Goal: Task Accomplishment & Management: Complete application form

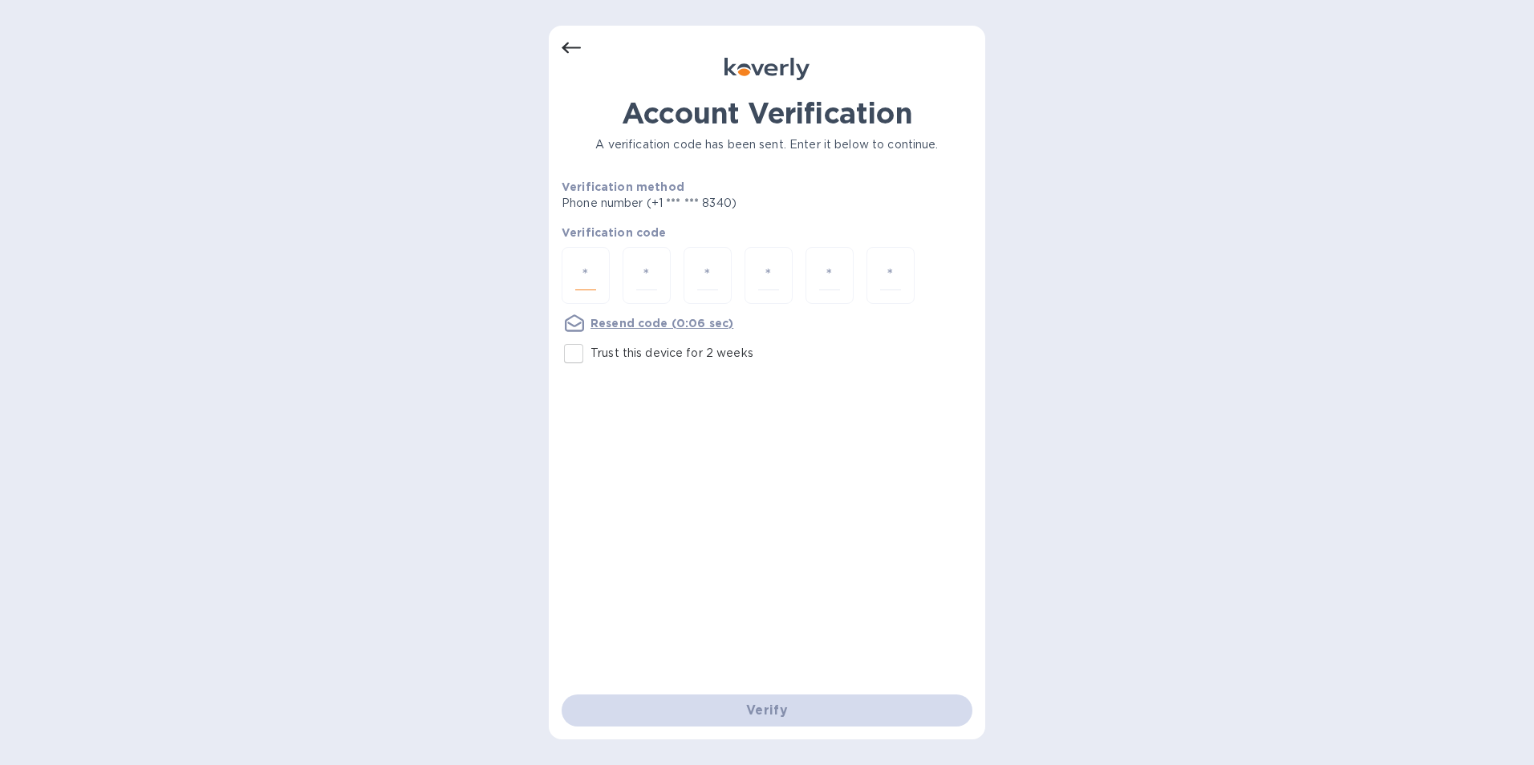
click at [587, 272] on input "number" at bounding box center [585, 276] width 21 height 30
type input "1"
type input "3"
type input "6"
type input "2"
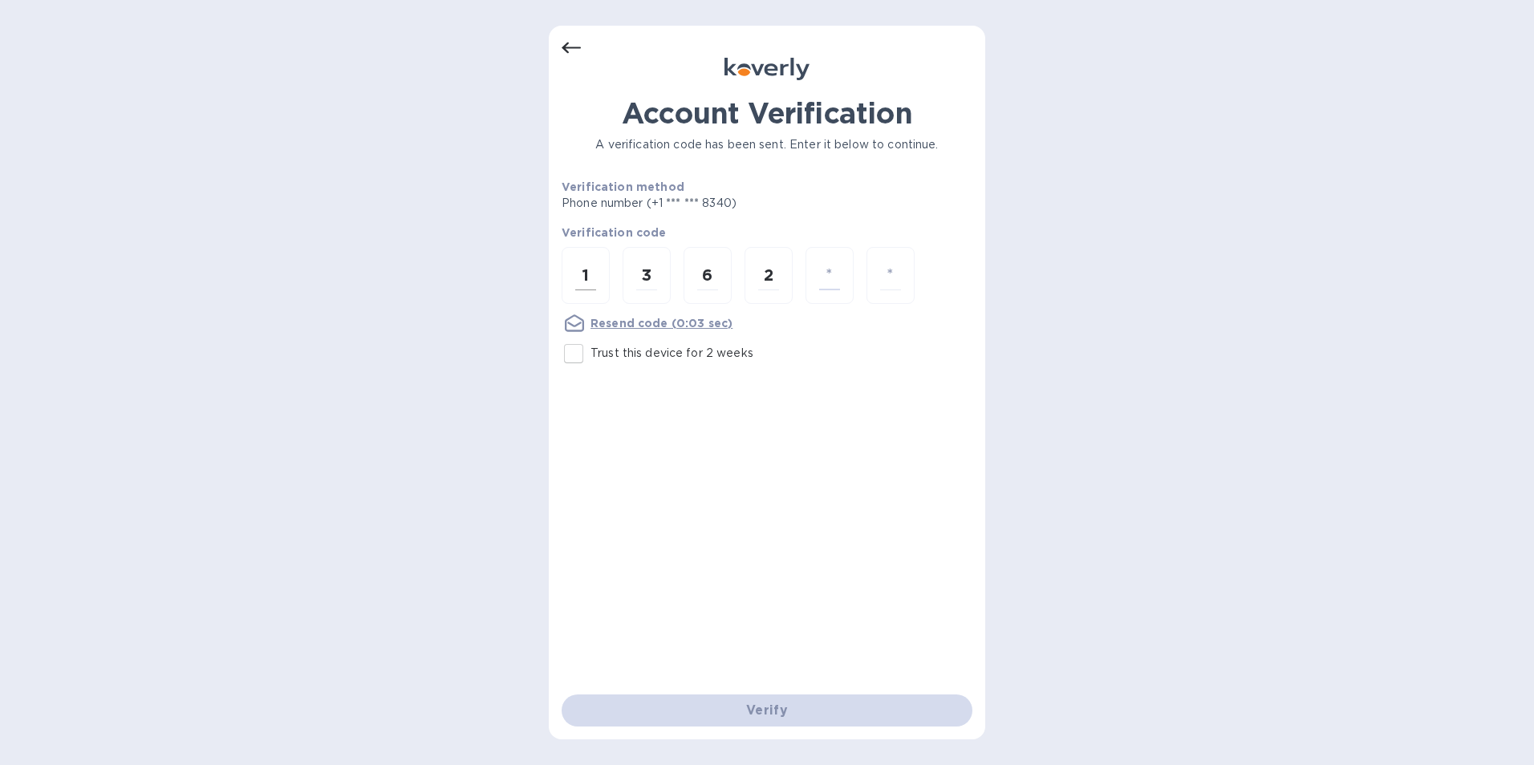
type input "8"
type input "6"
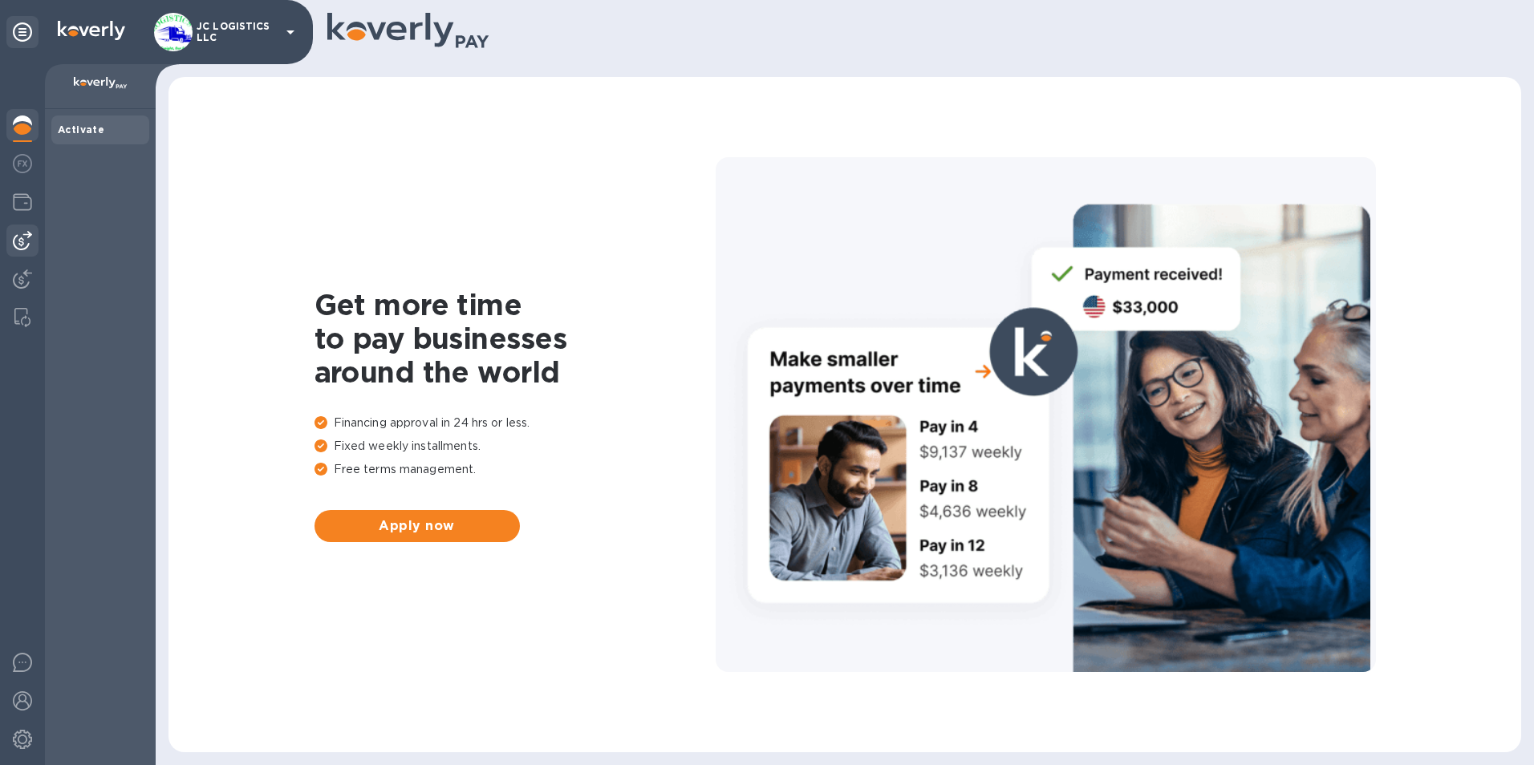
click at [21, 239] on img at bounding box center [22, 240] width 19 height 19
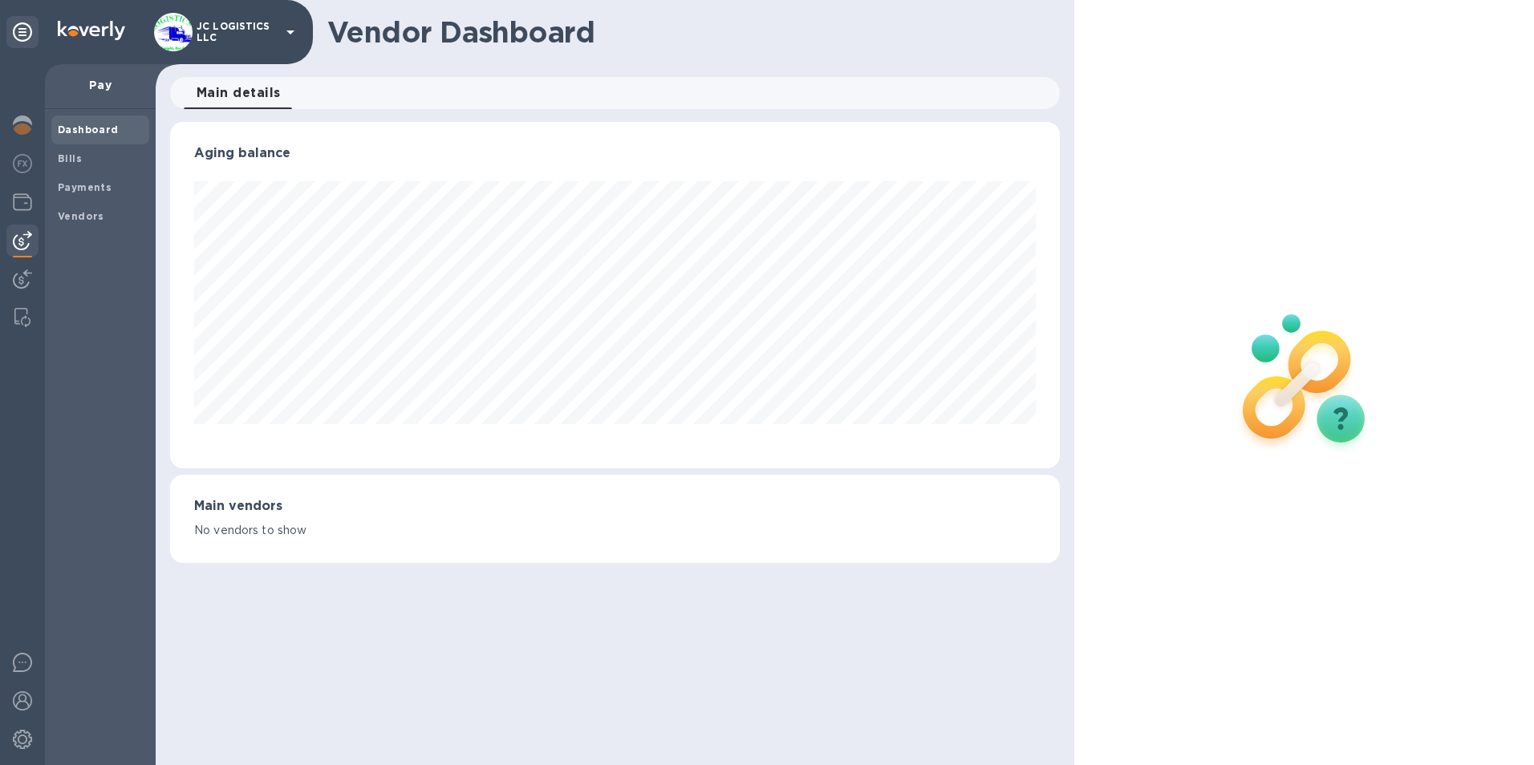
scroll to position [347, 891]
click at [79, 213] on b "Vendors" at bounding box center [81, 216] width 47 height 12
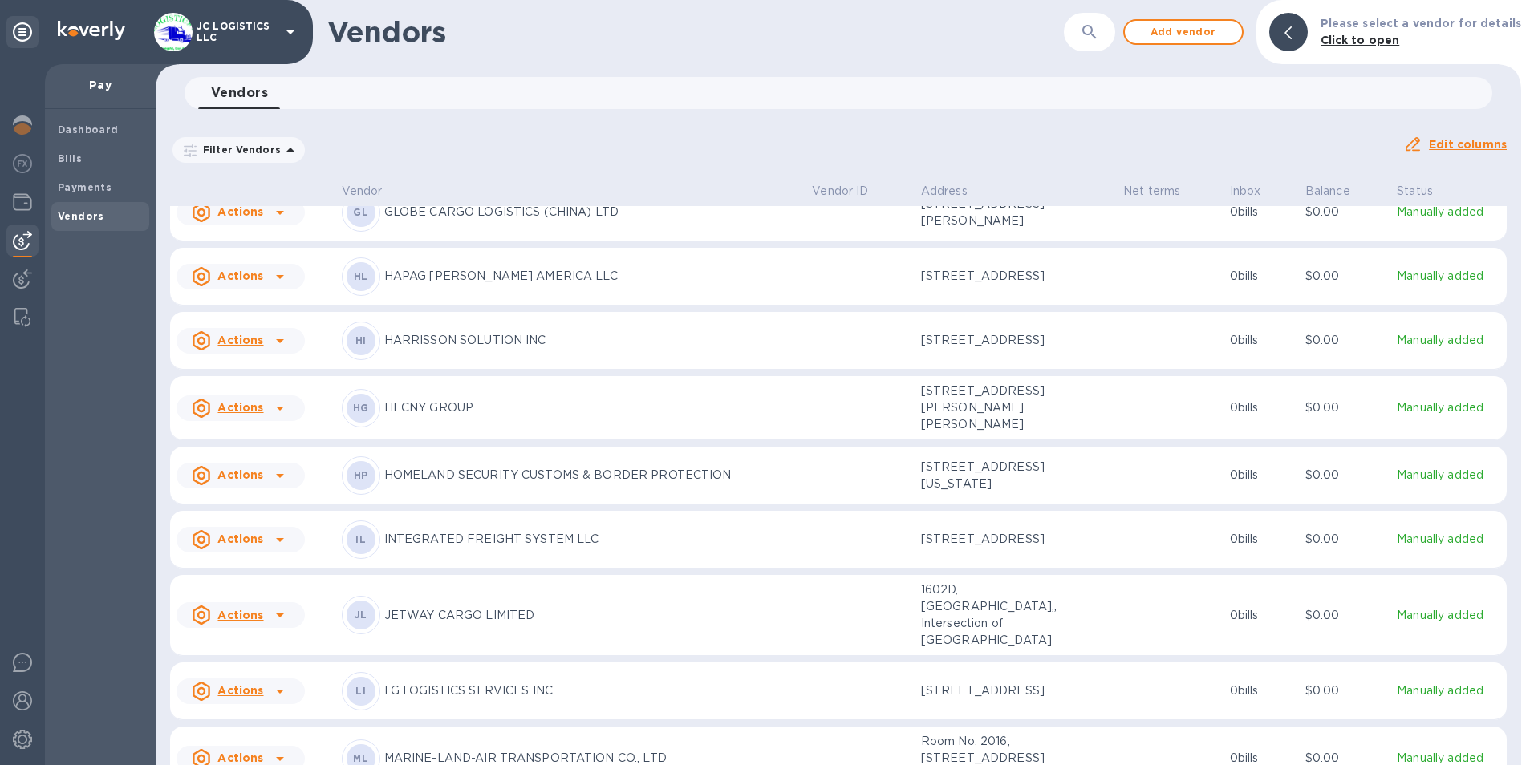
scroll to position [1773, 0]
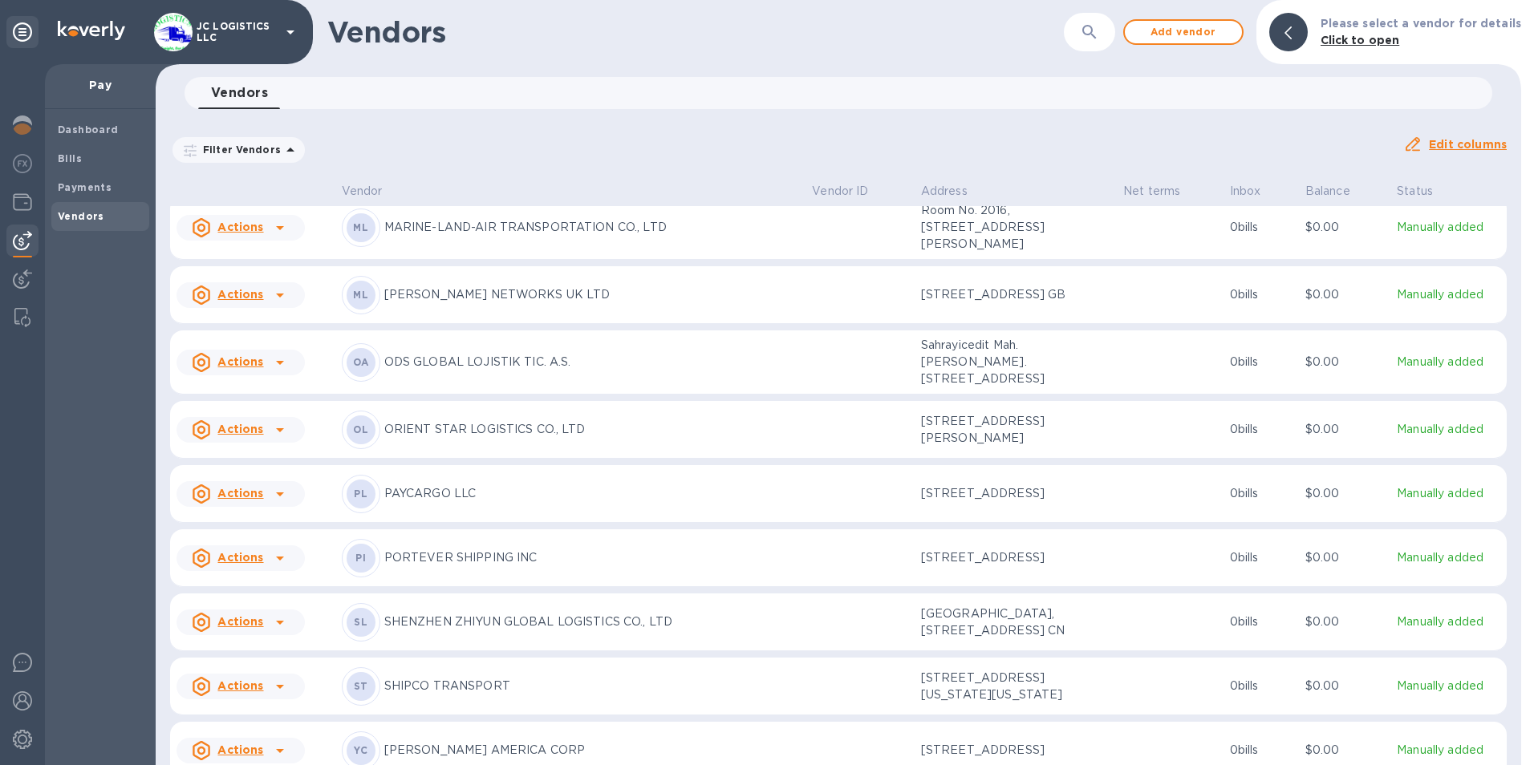
click at [245, 233] on u "Actions" at bounding box center [240, 227] width 46 height 13
click at [259, 370] on b "Add new bill" at bounding box center [258, 371] width 75 height 13
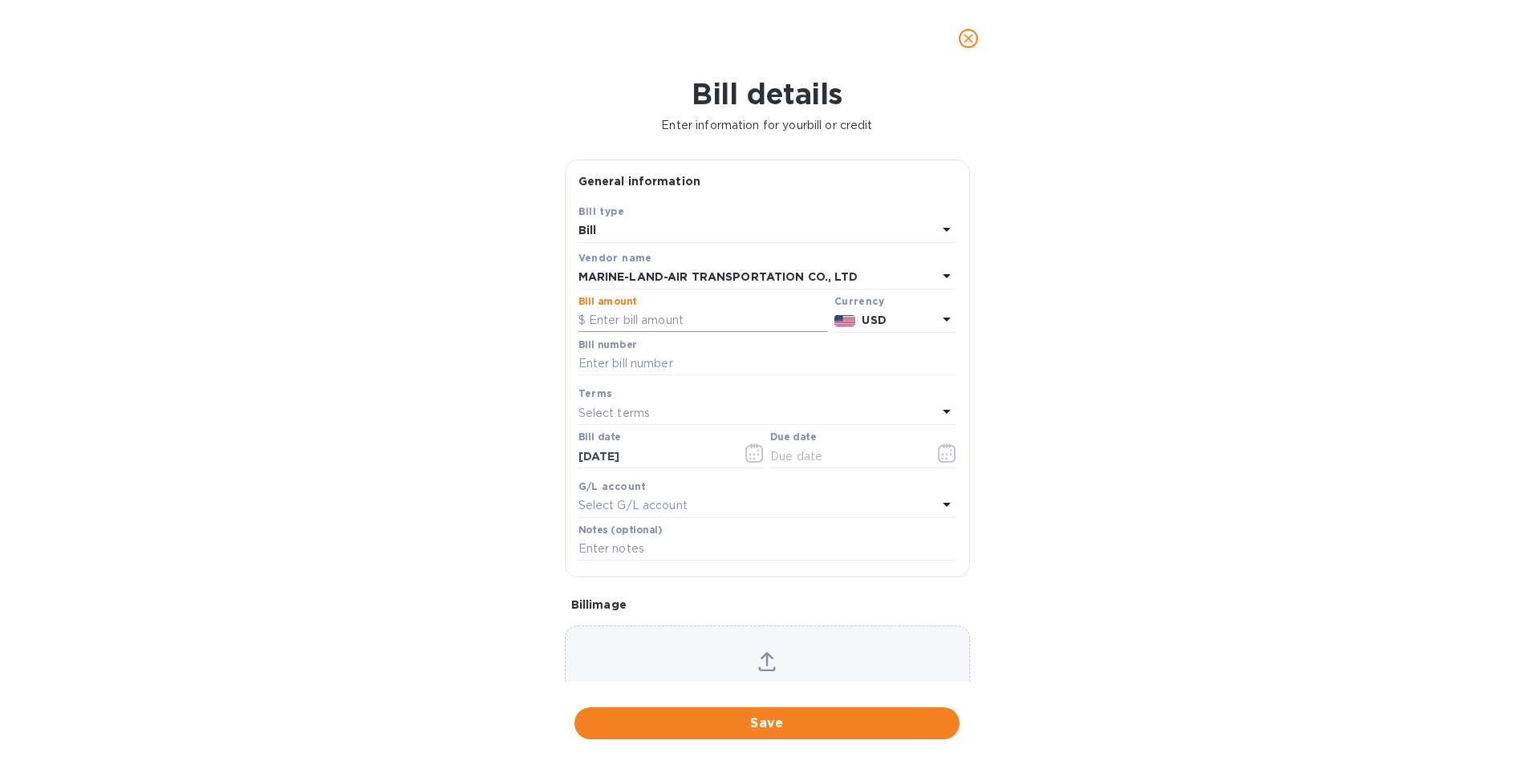
click at [595, 322] on input "text" at bounding box center [704, 321] width 250 height 24
type input "1,624.80"
click at [587, 367] on input "text" at bounding box center [768, 364] width 378 height 24
type input "m"
type input "MSE25060047"
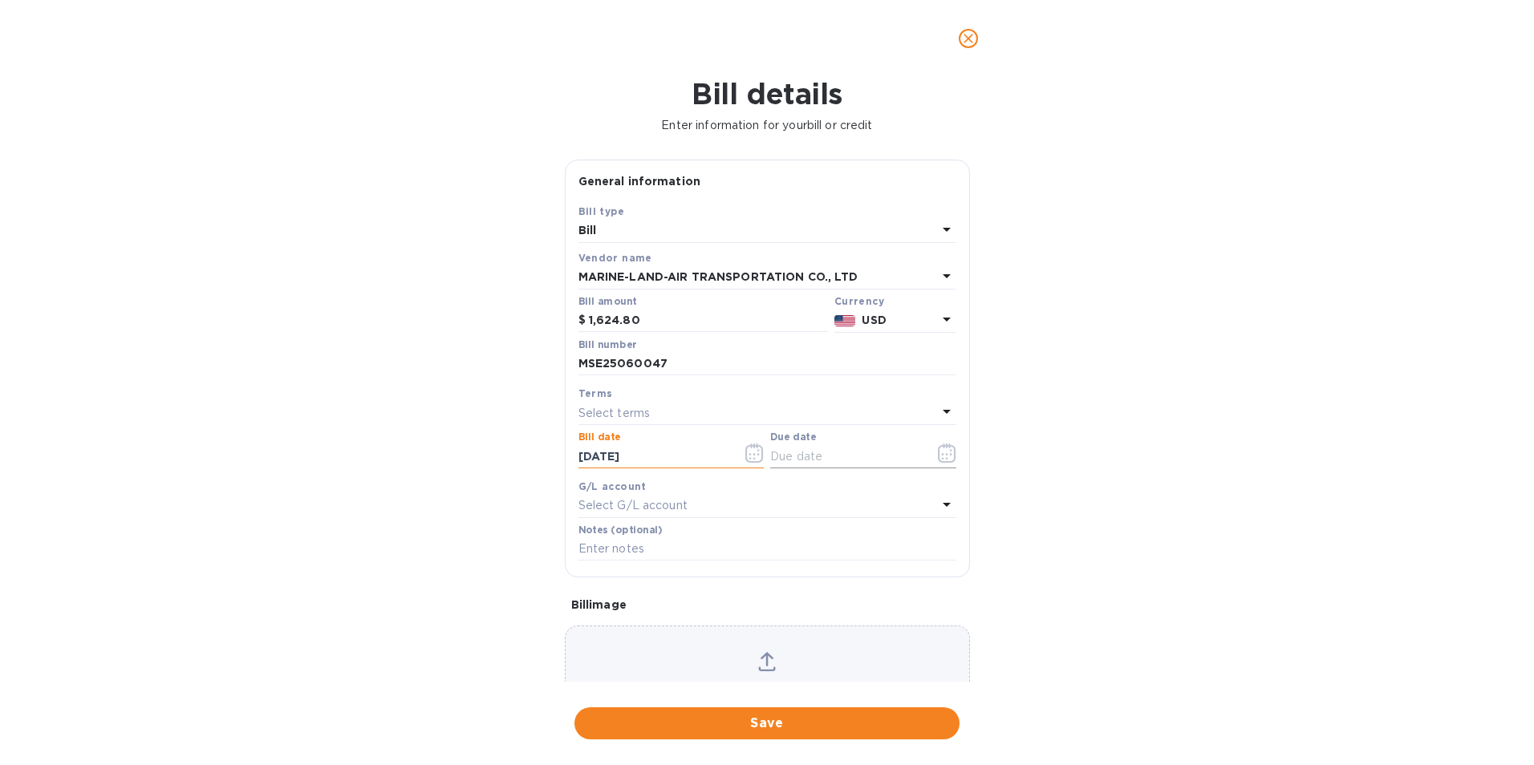
click at [949, 455] on icon "button" at bounding box center [950, 454] width 2 height 2
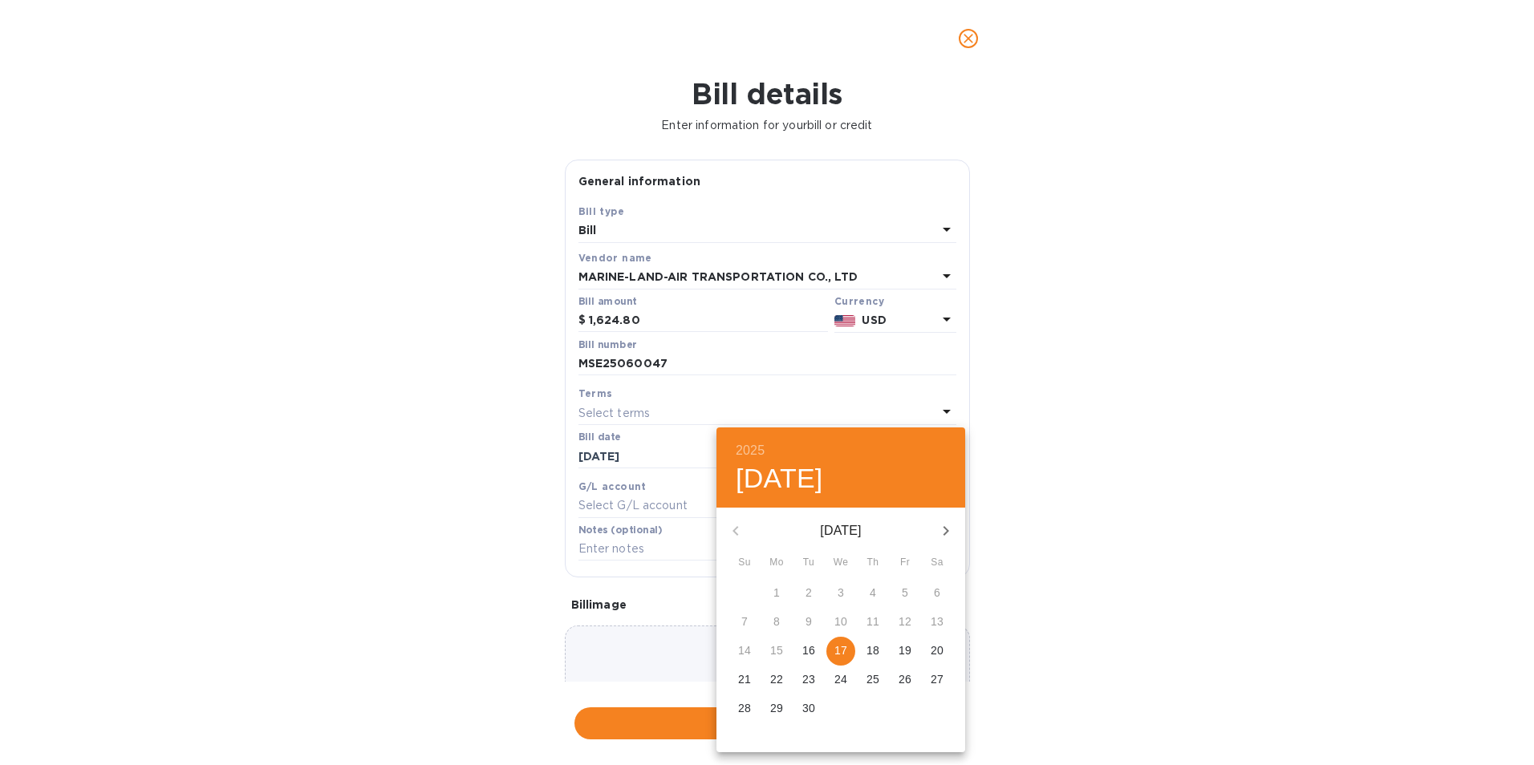
click at [837, 649] on p "17" at bounding box center [840, 651] width 13 height 16
type input "09/17/2025"
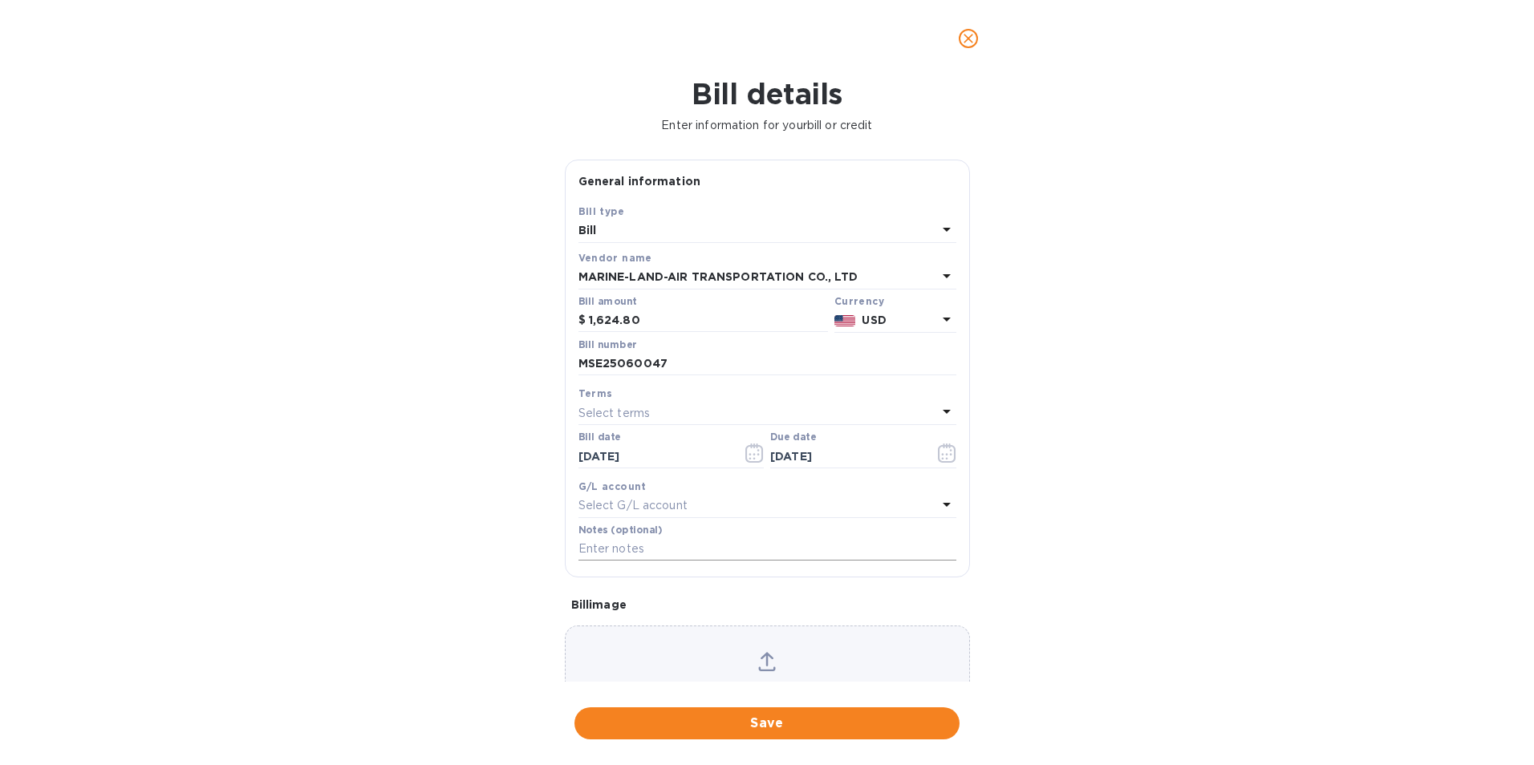
click at [647, 554] on input "text" at bounding box center [768, 550] width 378 height 24
click at [1261, 638] on div "Bill details Enter information for your bill or credit General information Save…" at bounding box center [767, 421] width 1534 height 688
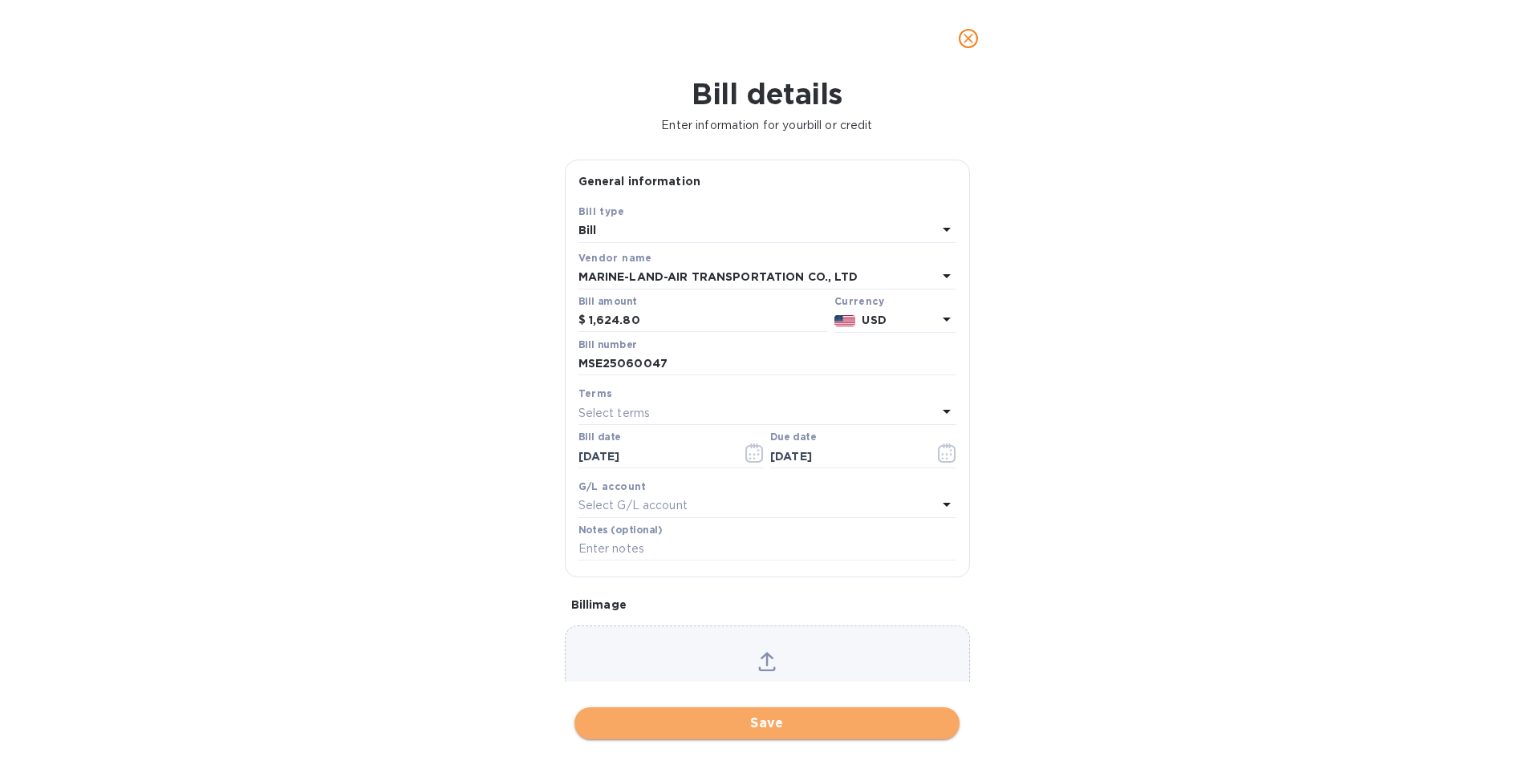
click at [769, 718] on span "Save" at bounding box center [766, 723] width 359 height 19
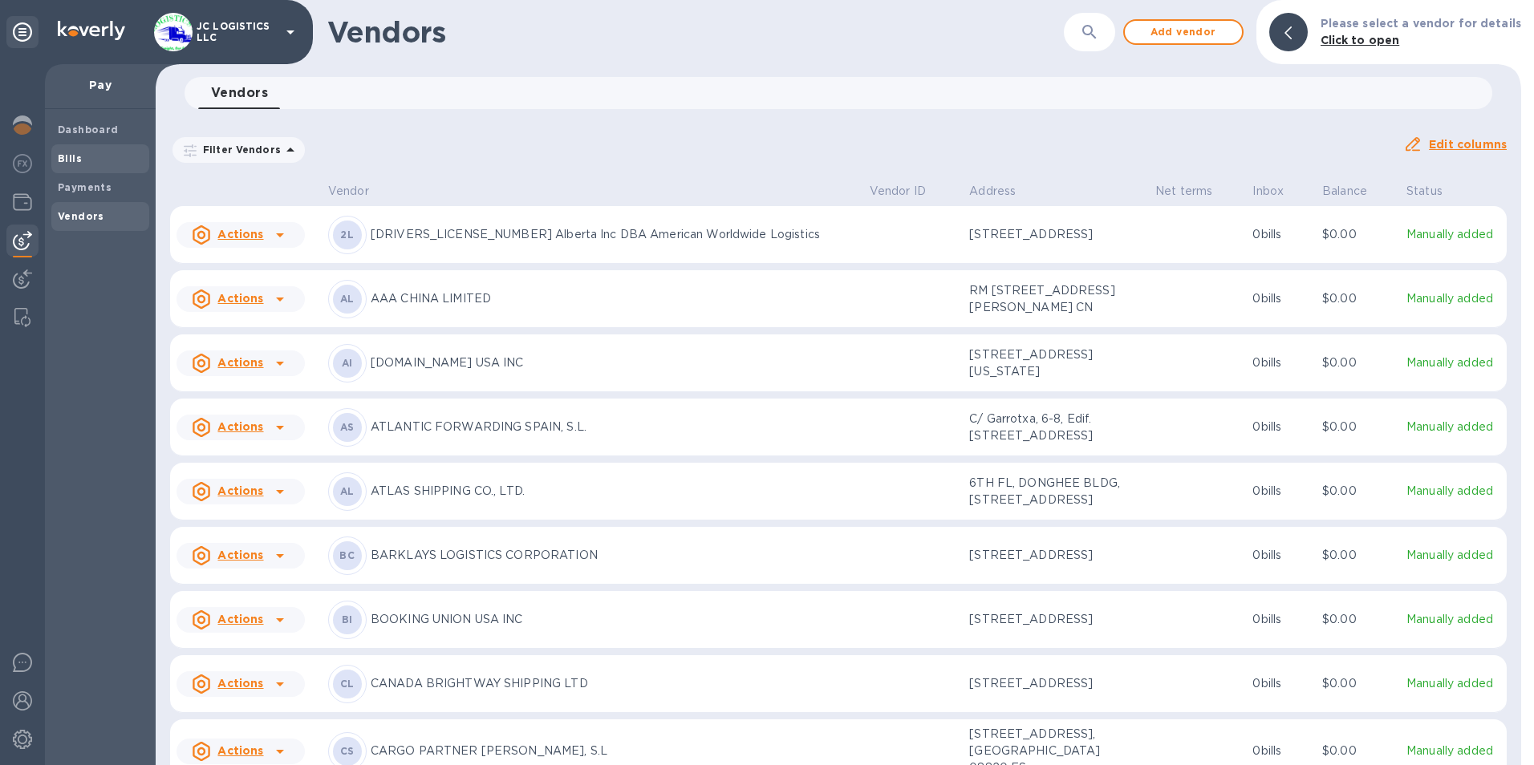
click at [71, 157] on b "Bills" at bounding box center [70, 158] width 24 height 12
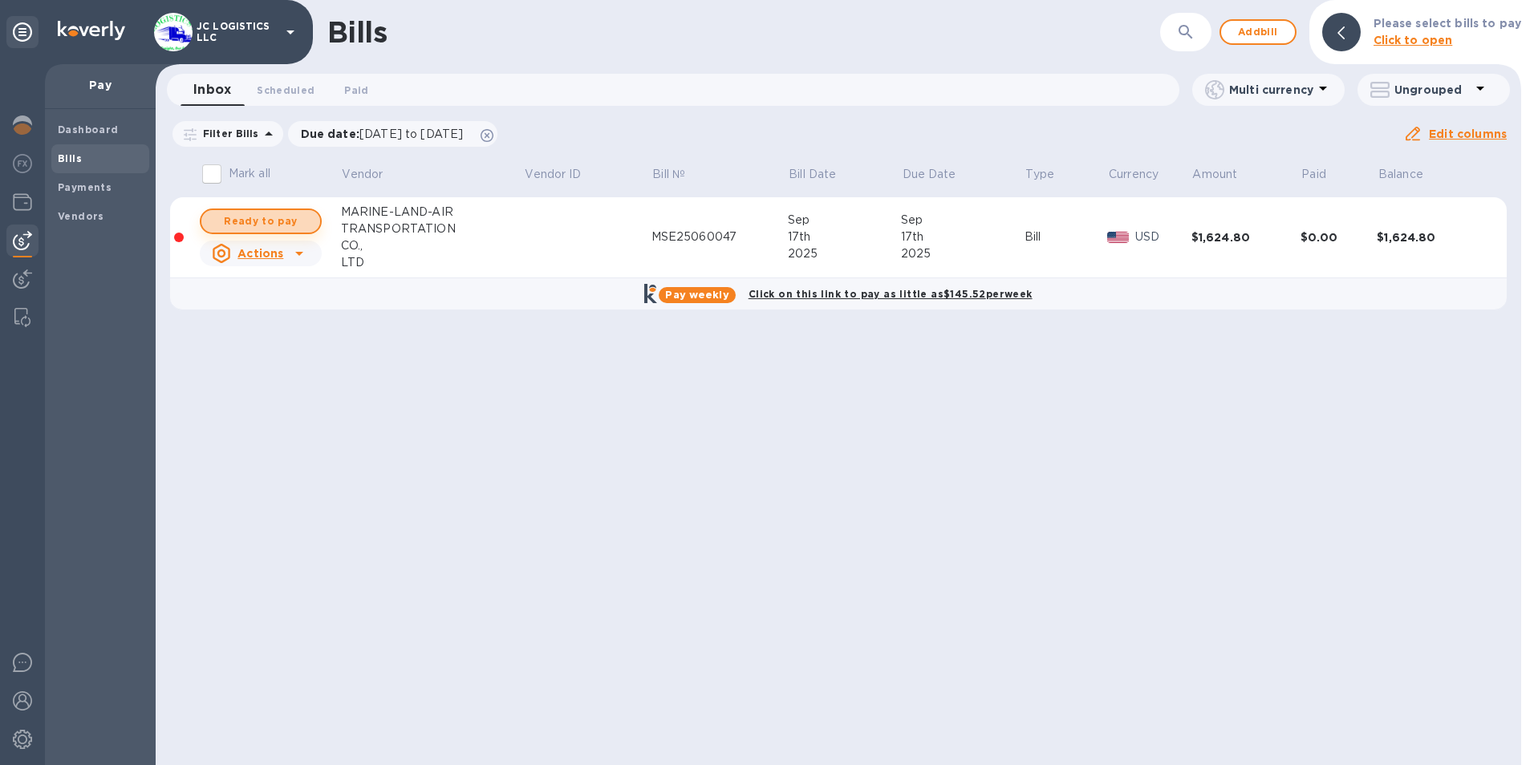
click at [262, 216] on span "Ready to pay" at bounding box center [260, 221] width 93 height 19
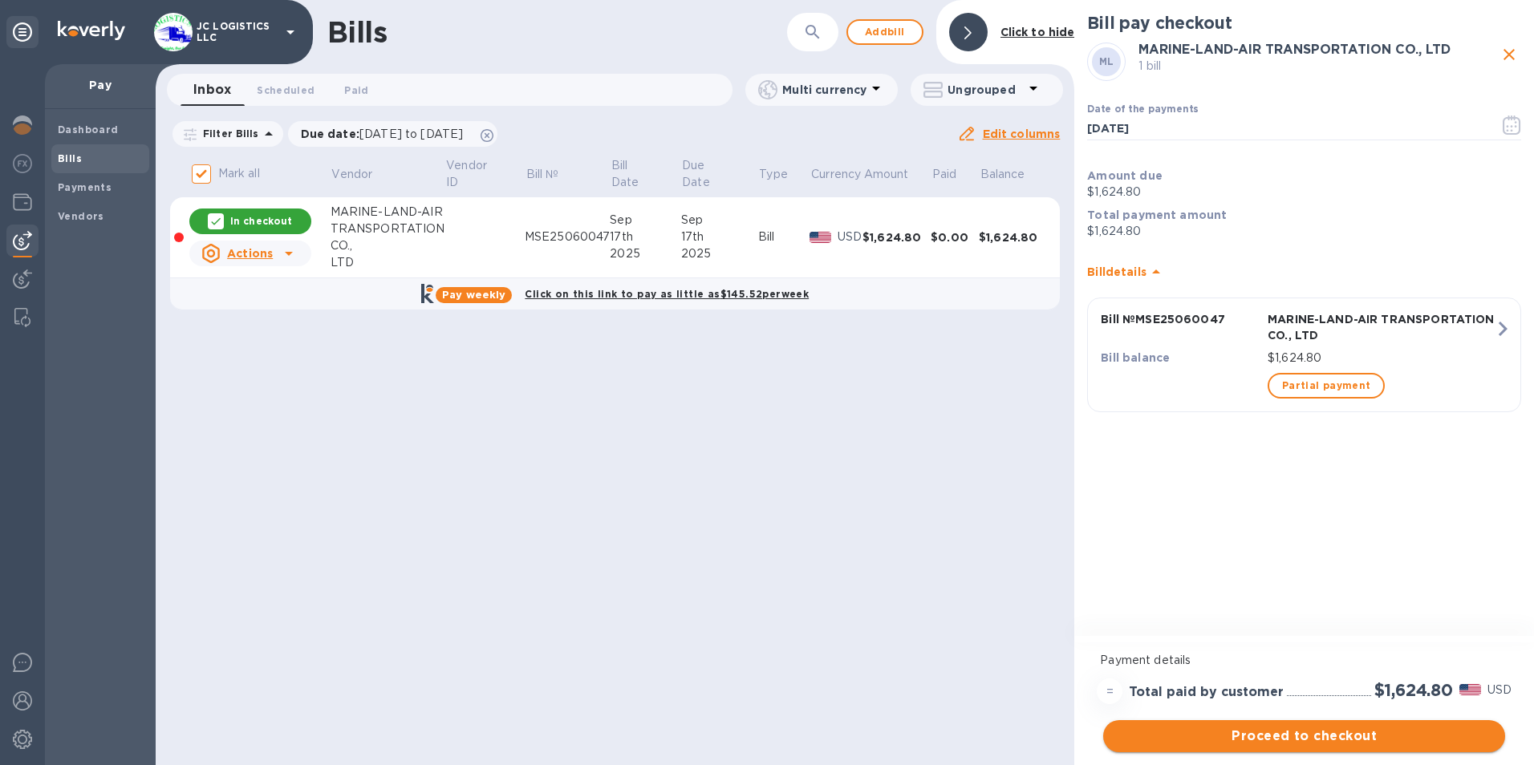
click at [1332, 732] on span "Proceed to checkout" at bounding box center [1304, 736] width 376 height 19
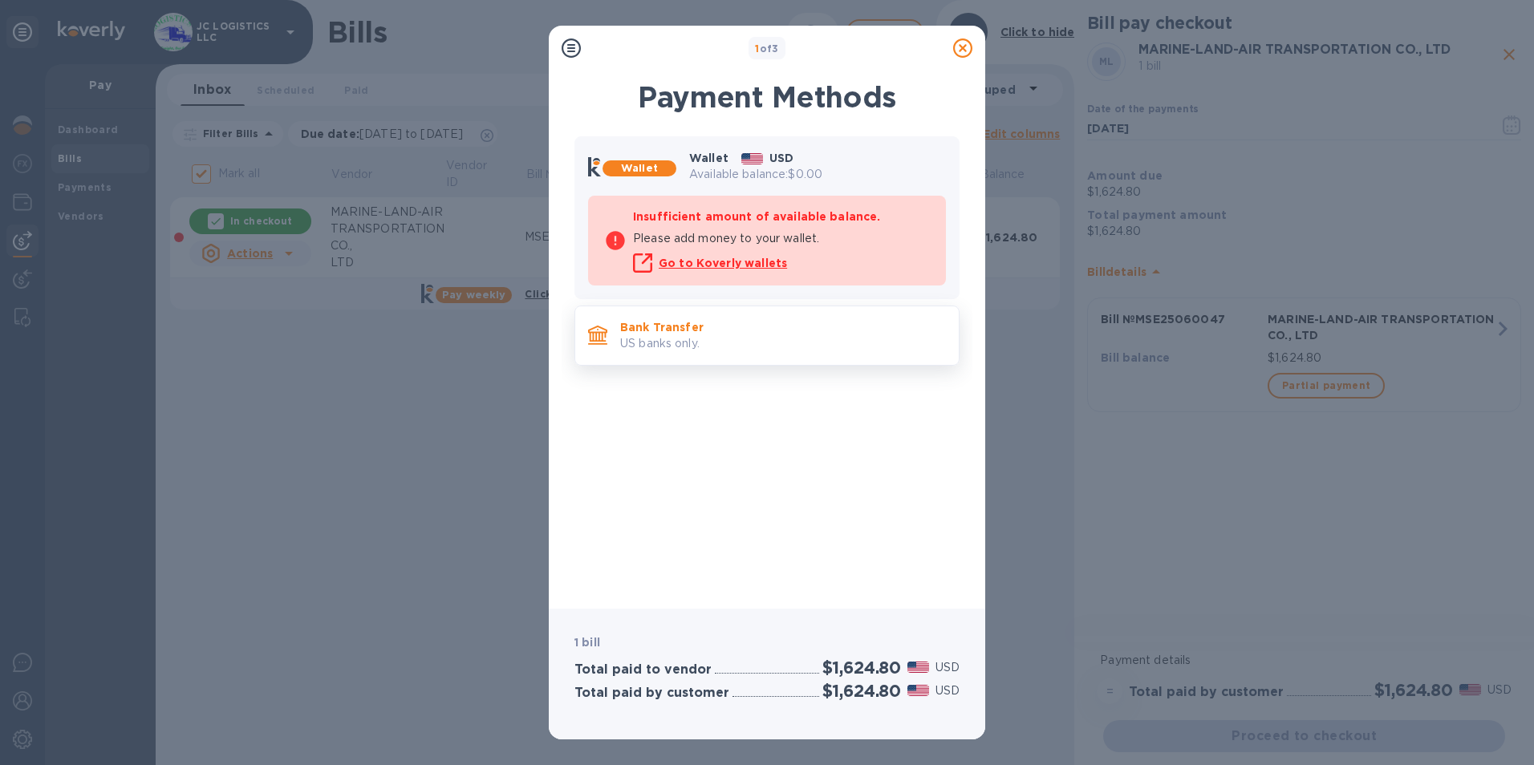
click at [696, 320] on p "Bank Transfer" at bounding box center [783, 327] width 326 height 16
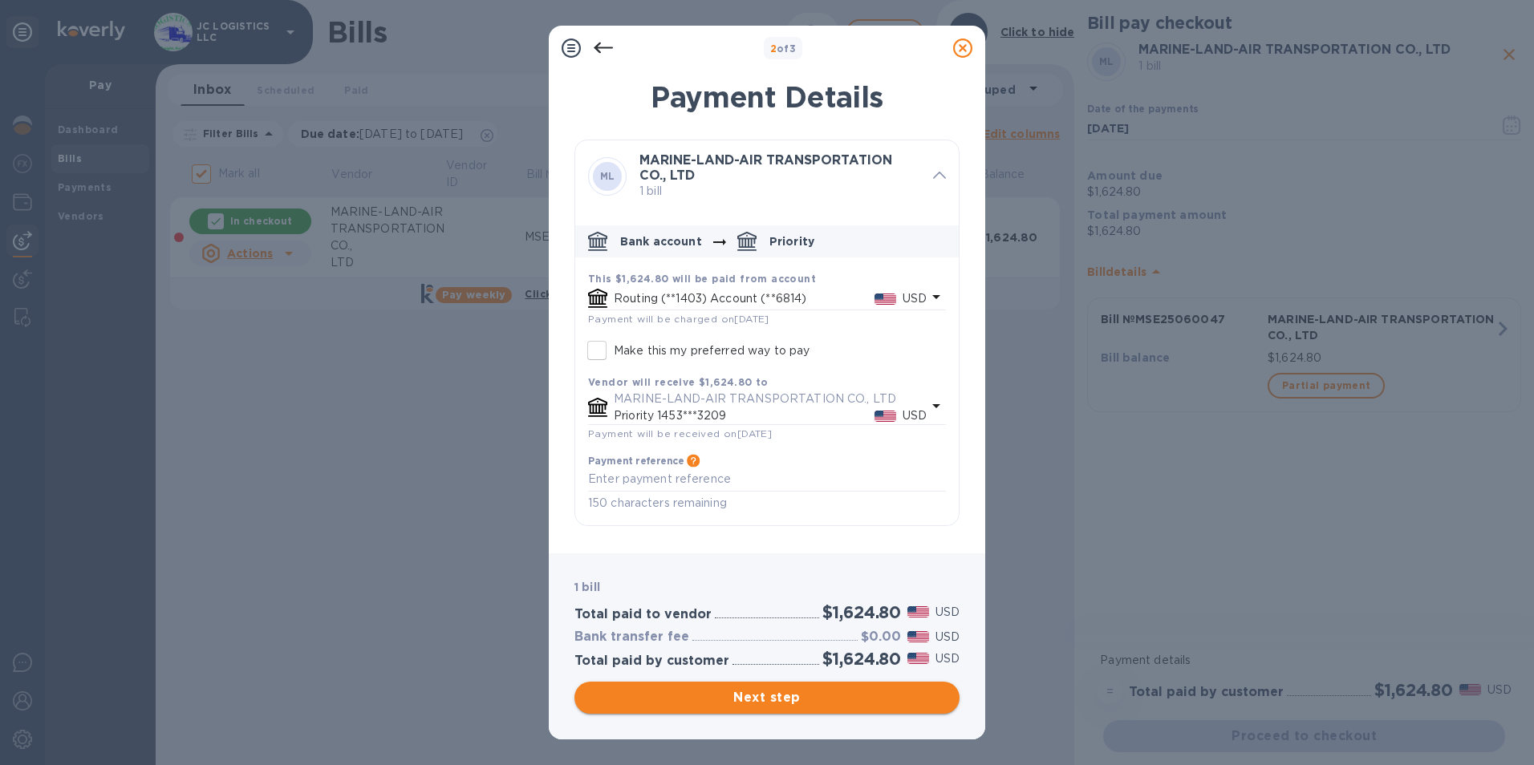
click at [765, 698] on span "Next step" at bounding box center [766, 697] width 359 height 19
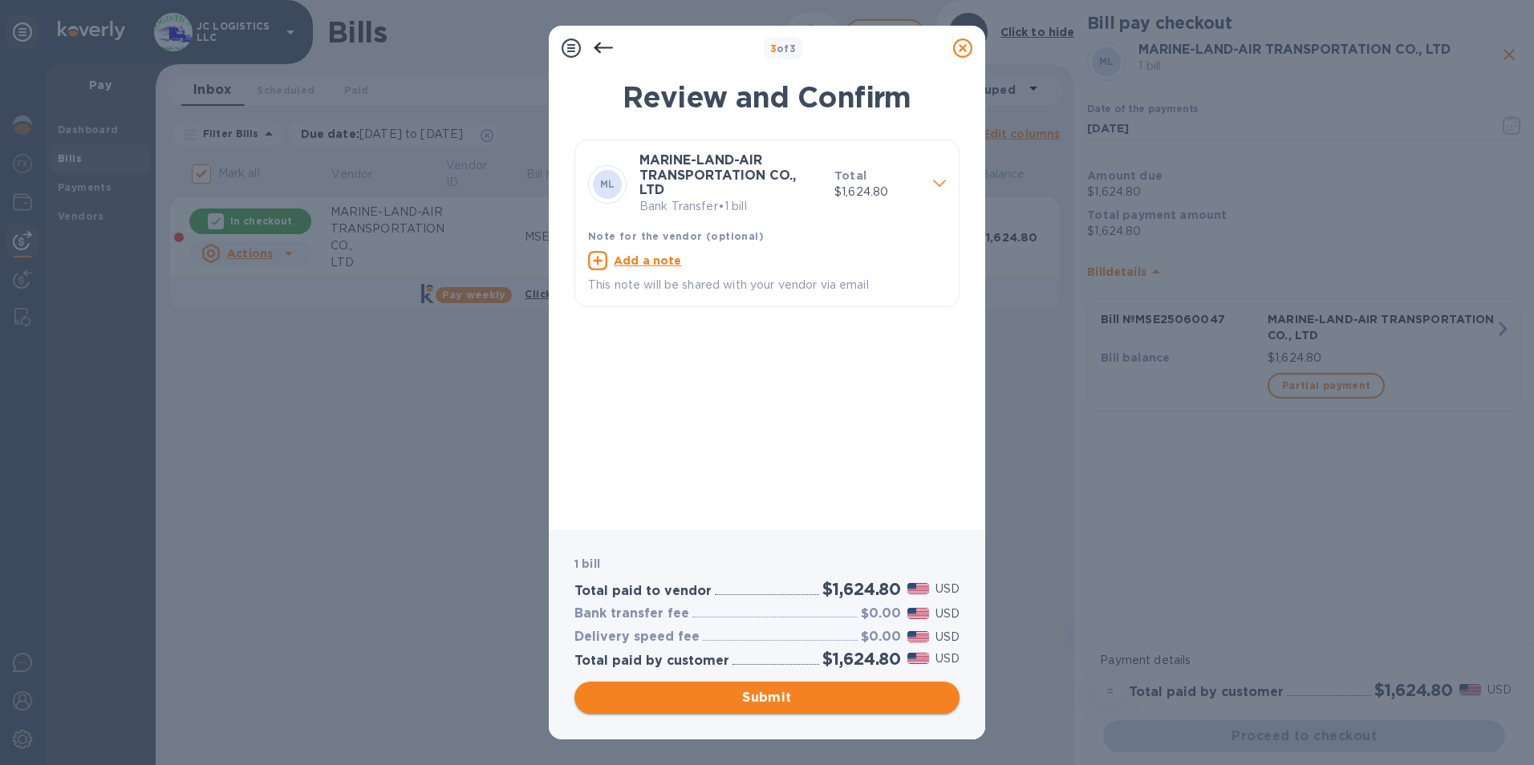
click at [765, 698] on span "Submit" at bounding box center [766, 697] width 359 height 19
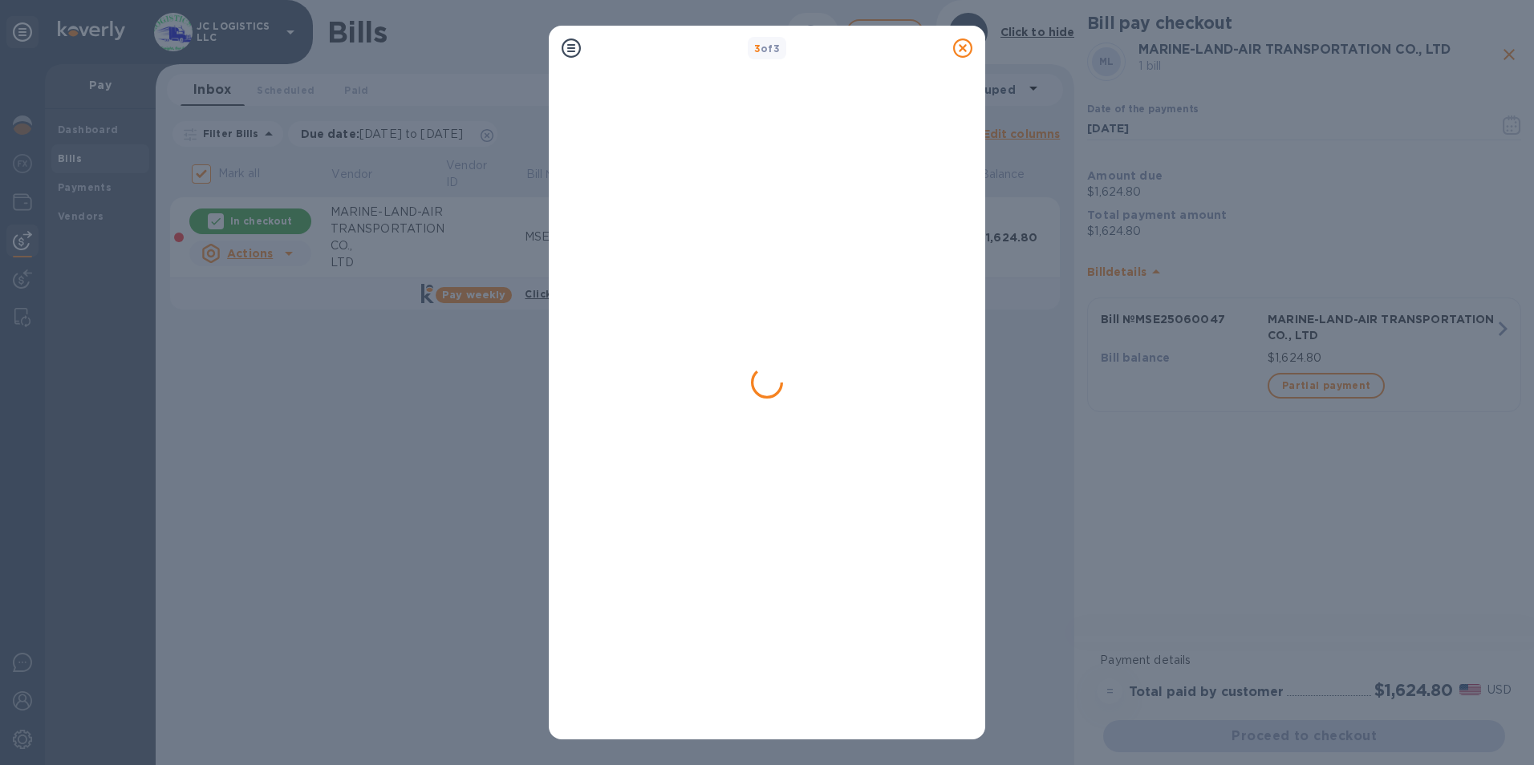
checkbox input "false"
